Goal: Transaction & Acquisition: Download file/media

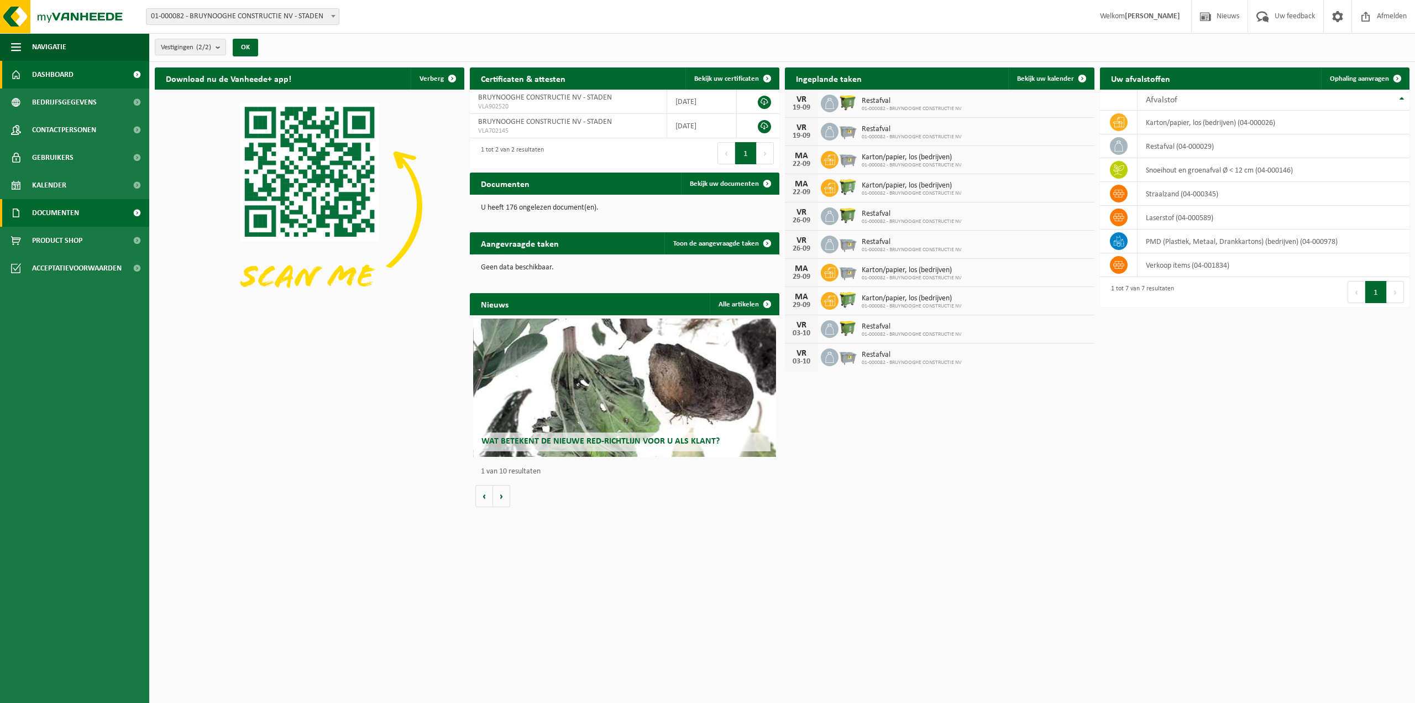
click at [46, 211] on span "Documenten" at bounding box center [55, 213] width 47 height 28
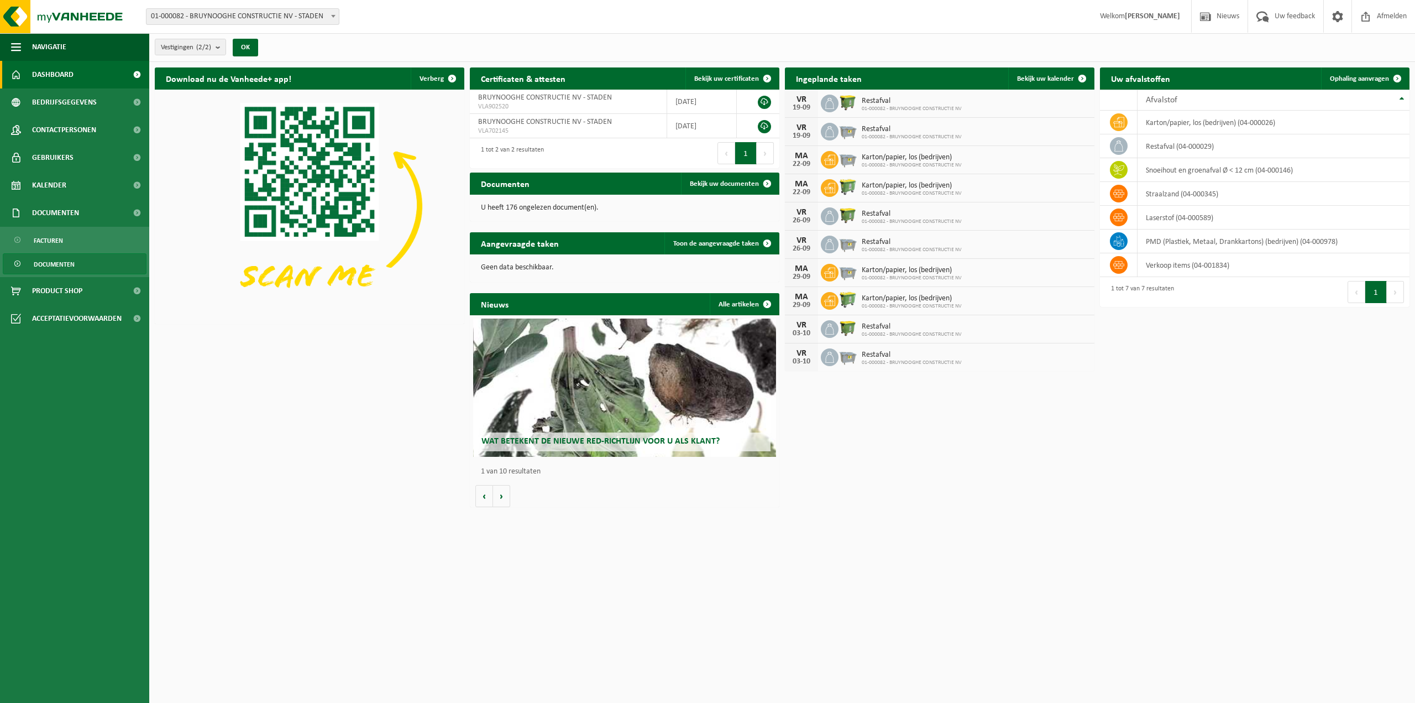
click at [54, 266] on span "Documenten" at bounding box center [54, 264] width 41 height 21
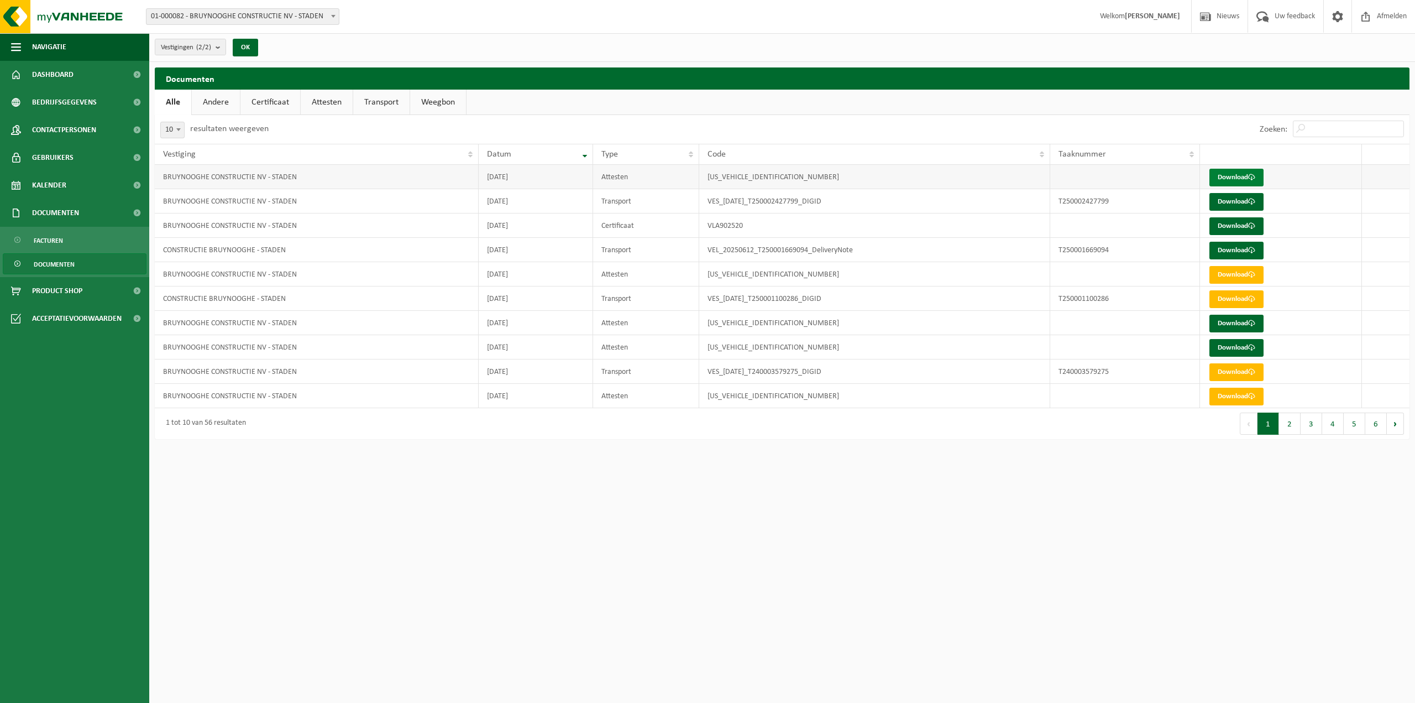
click at [1236, 176] on link "Download" at bounding box center [1237, 178] width 54 height 18
click at [1384, 12] on span "Afmelden" at bounding box center [1391, 16] width 35 height 33
